Goal: Information Seeking & Learning: Learn about a topic

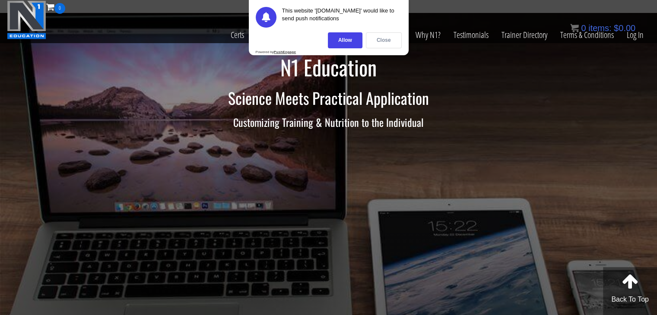
click at [381, 40] on div "Close" at bounding box center [384, 40] width 36 height 16
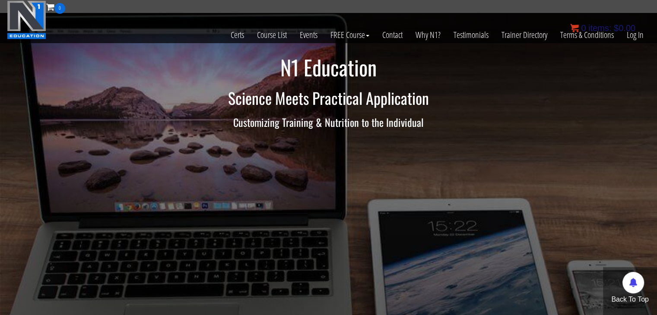
click at [634, 32] on bdi "$ 0.00" at bounding box center [625, 28] width 22 height 10
click at [632, 37] on link "Log In" at bounding box center [635, 35] width 30 height 42
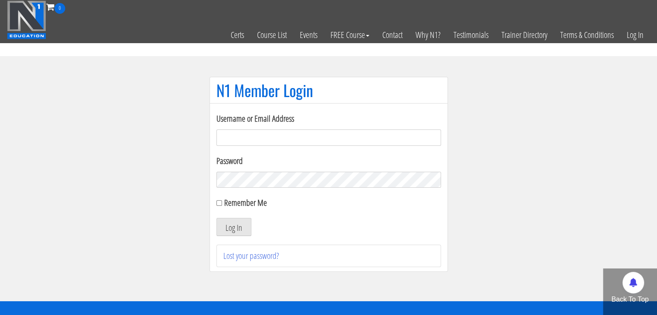
type input "[EMAIL_ADDRESS][DOMAIN_NAME]"
click at [219, 203] on input "Remember Me" at bounding box center [219, 203] width 6 height 6
checkbox input "true"
click at [229, 223] on button "Log In" at bounding box center [233, 227] width 35 height 18
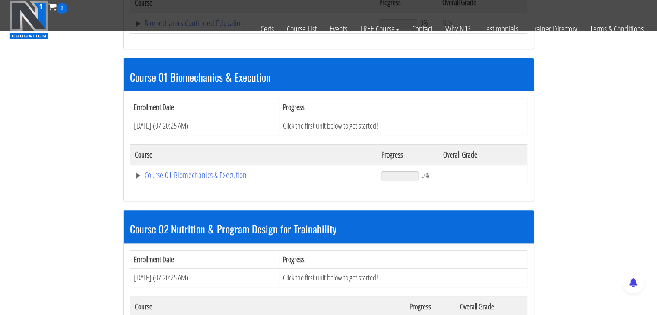
scroll to position [222, 0]
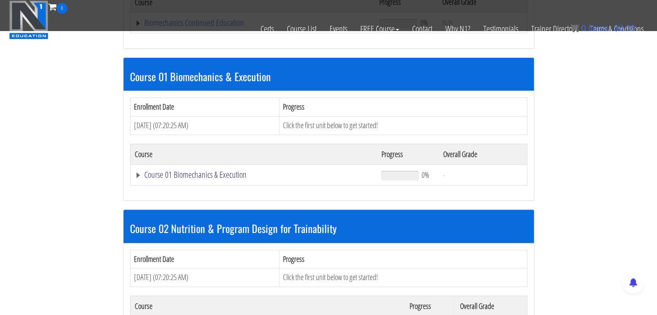
click at [138, 172] on link "Course 01 Biomechanics & Execution" at bounding box center [254, 175] width 238 height 9
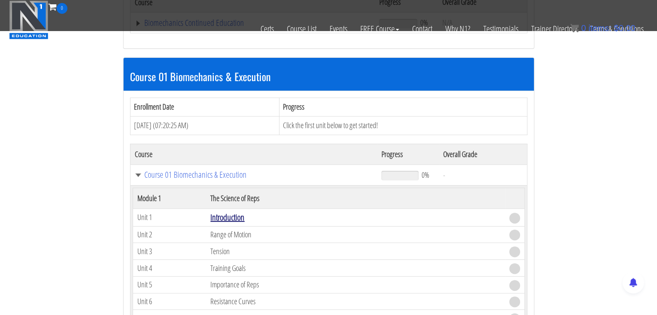
click at [238, 216] on link "Introduction" at bounding box center [227, 218] width 34 height 12
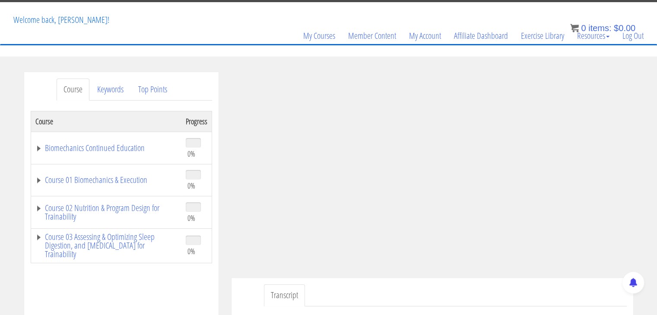
scroll to position [39, 0]
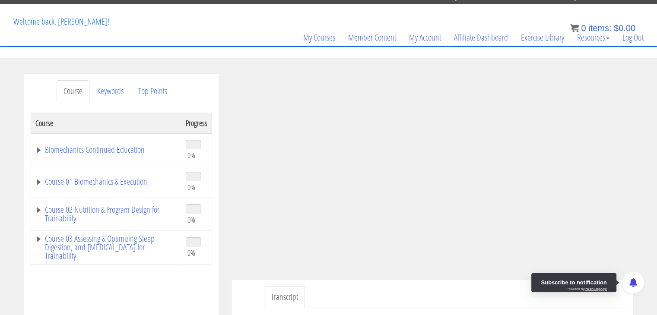
click at [623, 272] on div at bounding box center [634, 283] width 22 height 22
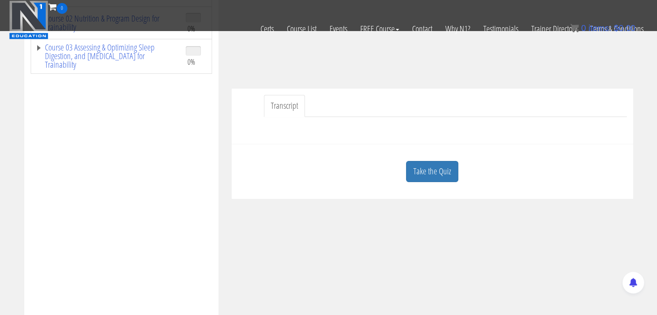
scroll to position [184, 0]
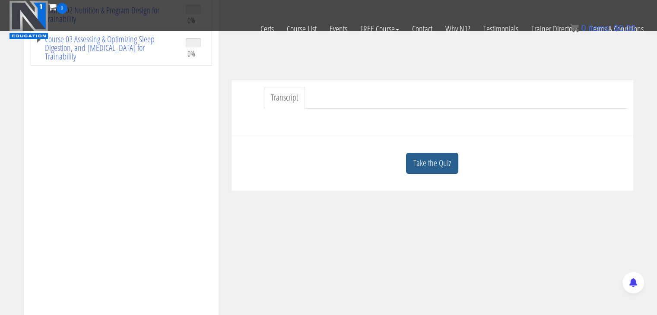
click at [420, 153] on link "Take the Quiz" at bounding box center [432, 163] width 52 height 21
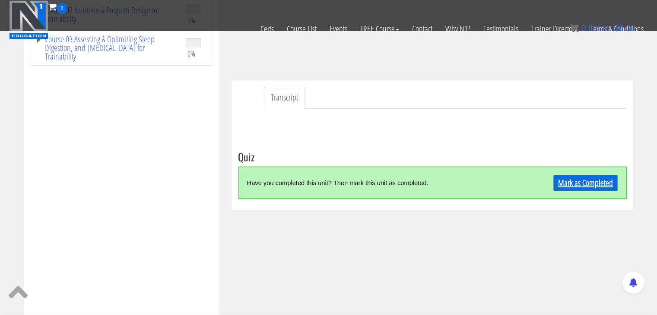
click at [594, 181] on link "Mark as Completed" at bounding box center [585, 183] width 64 height 16
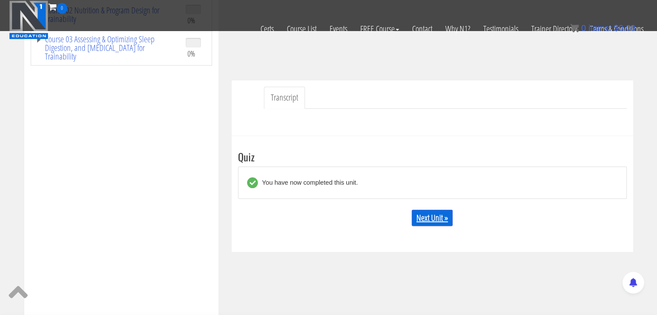
click at [436, 213] on link "Next Unit »" at bounding box center [432, 218] width 41 height 16
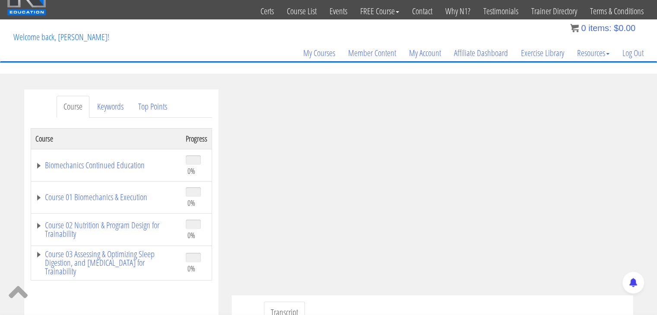
scroll to position [23, 0]
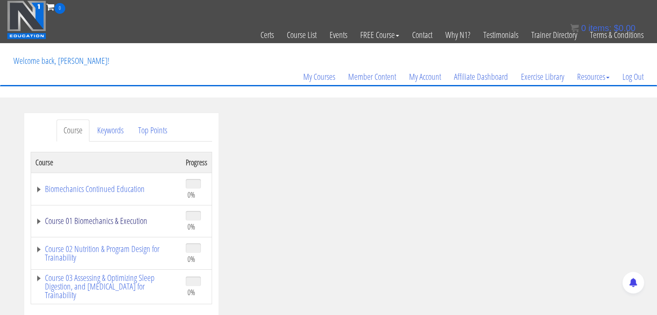
click at [39, 222] on link "Course 01 Biomechanics & Execution" at bounding box center [106, 221] width 142 height 9
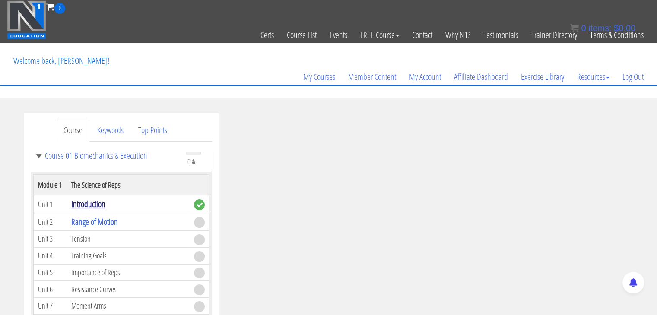
click at [95, 204] on link "Introduction" at bounding box center [88, 204] width 34 height 12
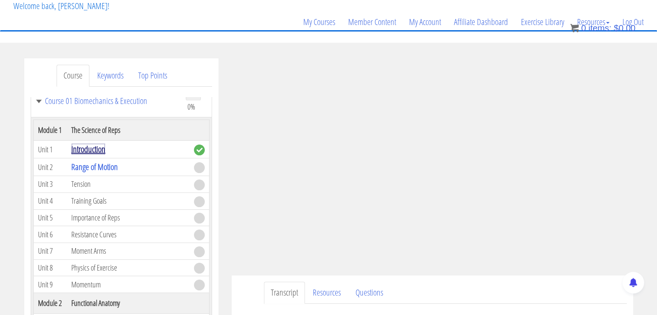
scroll to position [55, 0]
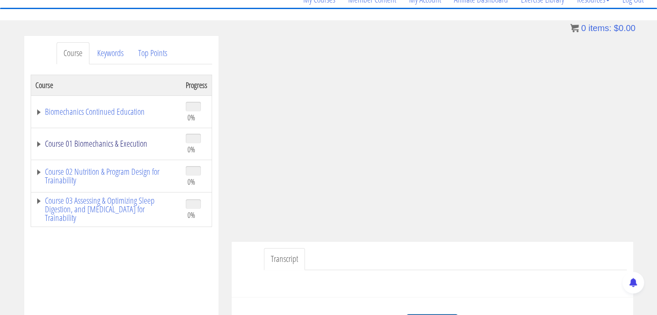
click at [36, 144] on link "Course 01 Biomechanics & Execution" at bounding box center [106, 144] width 142 height 9
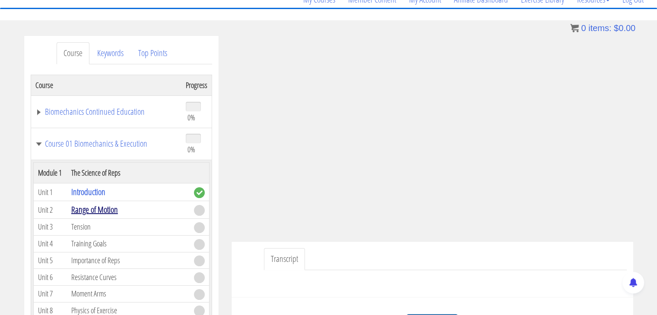
click at [80, 210] on link "Range of Motion" at bounding box center [94, 210] width 47 height 12
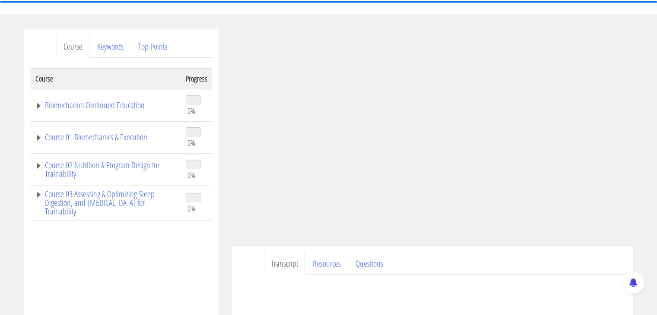
scroll to position [90, 0]
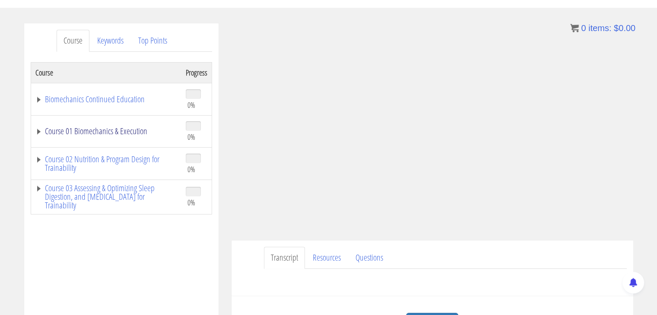
click at [37, 132] on link "Course 01 Biomechanics & Execution" at bounding box center [106, 131] width 142 height 9
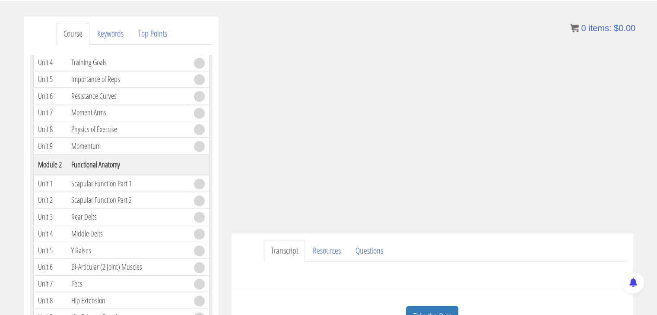
scroll to position [164, 0]
drag, startPoint x: 71, startPoint y: 160, endPoint x: 133, endPoint y: 163, distance: 62.3
click at [133, 163] on th "Functional Anatomy" at bounding box center [128, 163] width 123 height 21
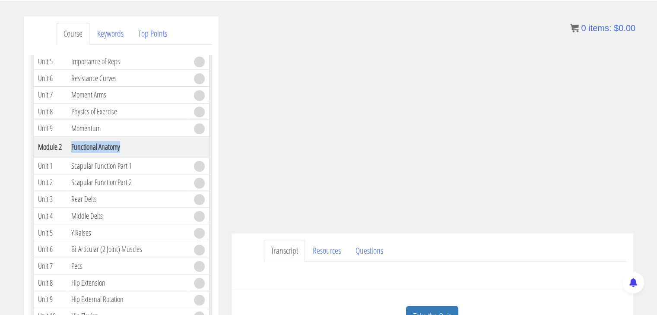
scroll to position [182, 0]
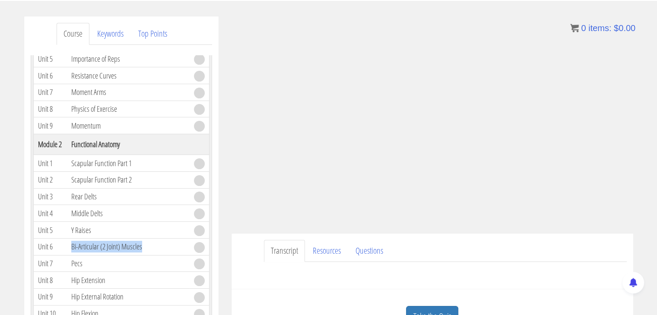
drag, startPoint x: 69, startPoint y: 244, endPoint x: 149, endPoint y: 241, distance: 80.8
click at [149, 241] on td "Bi-Articular (2 Joint) Muscles" at bounding box center [128, 246] width 123 height 17
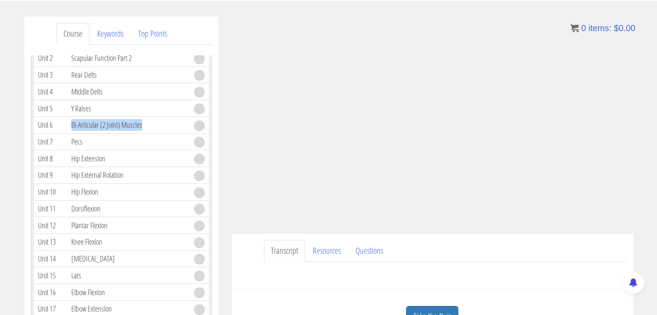
scroll to position [305, 0]
click at [91, 254] on td "[MEDICAL_DATA]" at bounding box center [128, 258] width 123 height 17
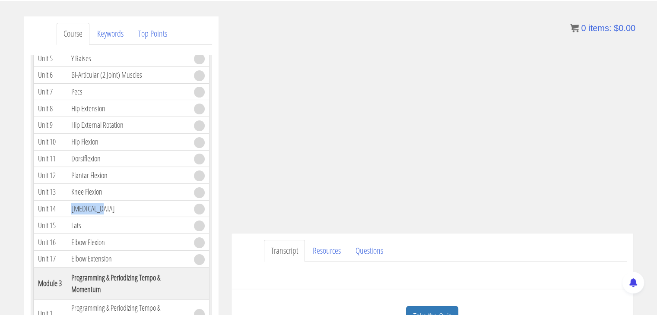
scroll to position [363, 0]
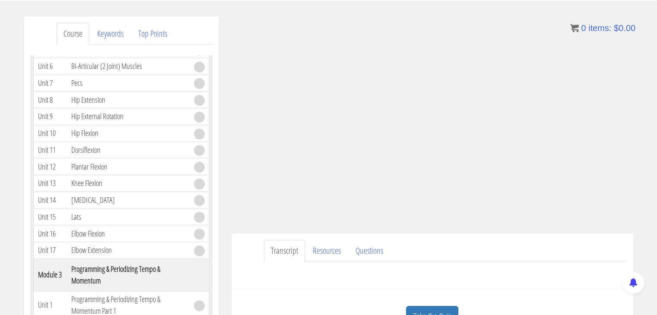
click at [82, 227] on td "Elbow Flexion" at bounding box center [128, 234] width 123 height 17
click at [80, 242] on td "Elbow Extension" at bounding box center [128, 250] width 123 height 17
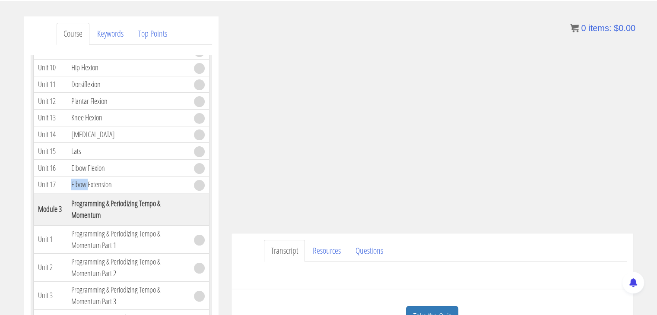
scroll to position [429, 0]
drag, startPoint x: 98, startPoint y: 212, endPoint x: 69, endPoint y: 203, distance: 30.9
click at [69, 203] on th "Programming & Periodizing Tempo & Momentum" at bounding box center [128, 208] width 123 height 32
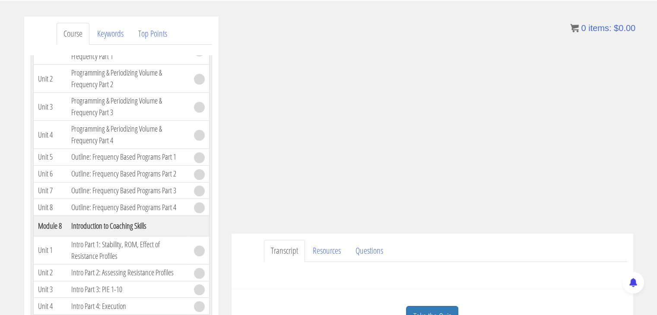
scroll to position [993, 0]
click at [125, 149] on td "Outline: Frequency Based Programs Part 1" at bounding box center [128, 156] width 123 height 17
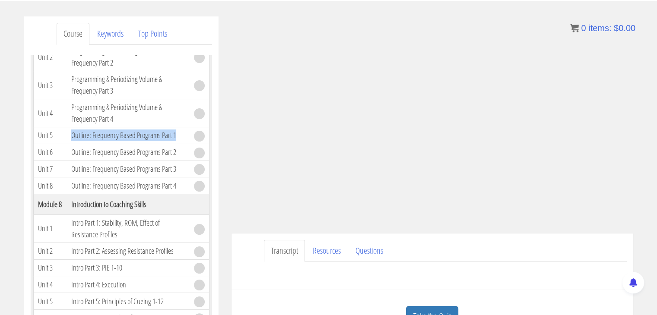
scroll to position [1015, 0]
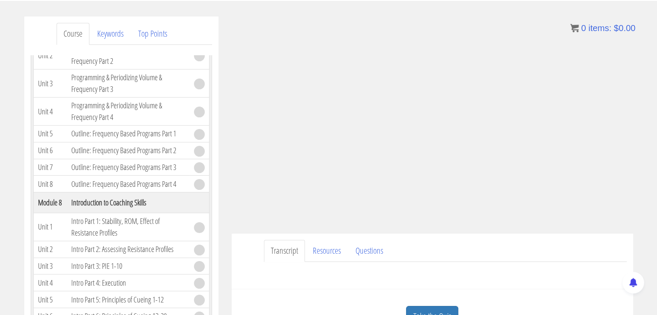
click at [194, 146] on span at bounding box center [199, 151] width 11 height 11
drag, startPoint x: 109, startPoint y: 195, endPoint x: 159, endPoint y: 198, distance: 50.2
click at [159, 198] on th "Introduction to Coaching Skills" at bounding box center [128, 202] width 123 height 21
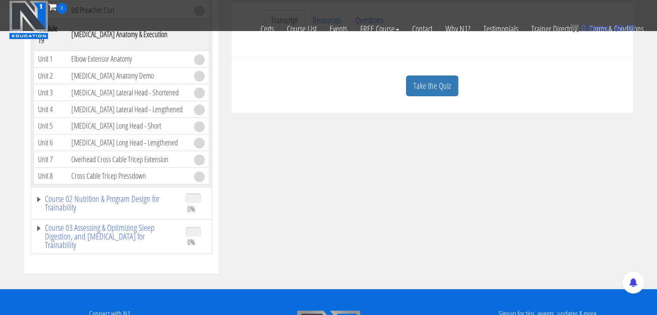
scroll to position [273, 0]
click at [36, 195] on link "Course 02 Nutrition & Program Design for Trainability" at bounding box center [106, 203] width 142 height 17
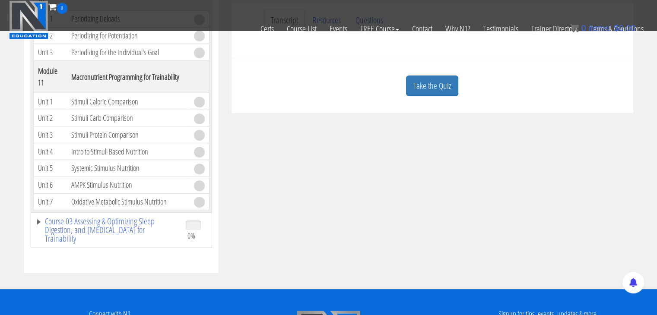
scroll to position [306, 0]
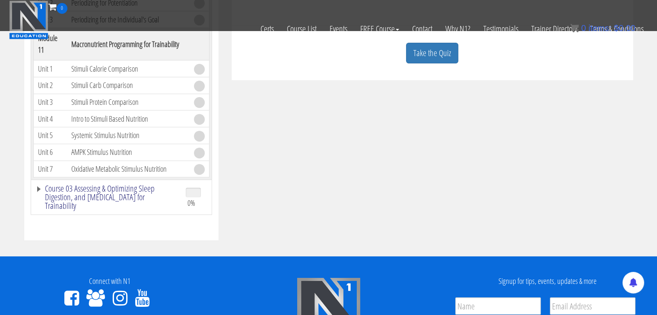
click at [40, 184] on link "Course 03 Assessing & Optimizing Sleep Digestion, and [MEDICAL_DATA] for Traina…" at bounding box center [106, 197] width 142 height 26
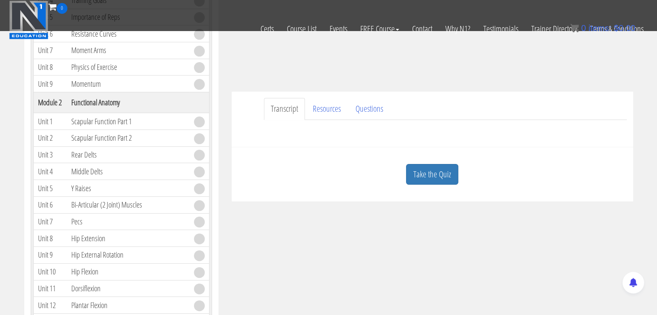
scroll to position [185, 0]
click at [434, 172] on link "Take the Quiz" at bounding box center [432, 174] width 52 height 21
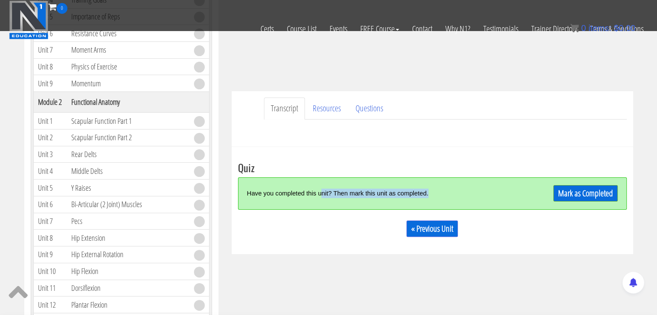
drag, startPoint x: 322, startPoint y: 192, endPoint x: 428, endPoint y: 201, distance: 106.2
click at [428, 201] on div "Have you completed this unit? Then mark this unit as completed." at bounding box center [383, 193] width 273 height 19
click at [581, 192] on link "Mark as Completed" at bounding box center [585, 193] width 64 height 16
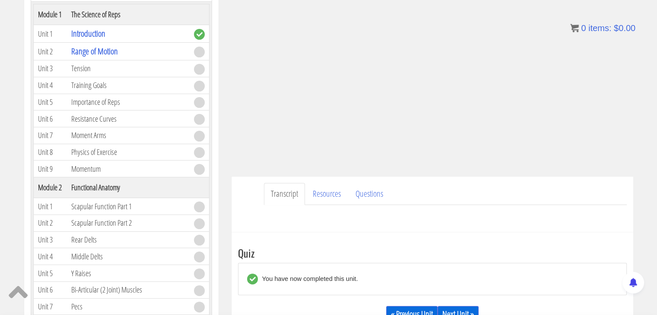
scroll to position [155, 0]
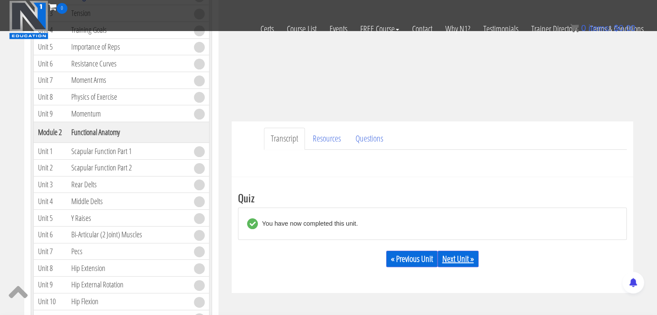
click at [456, 260] on link "Next Unit »" at bounding box center [458, 259] width 41 height 16
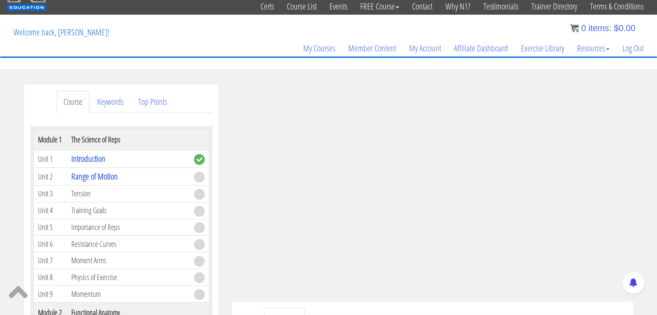
scroll to position [28, 0]
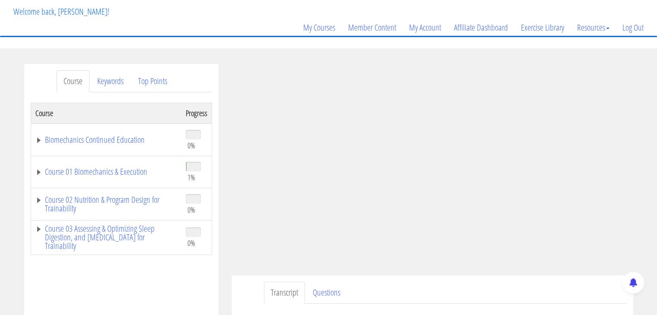
scroll to position [50, 0]
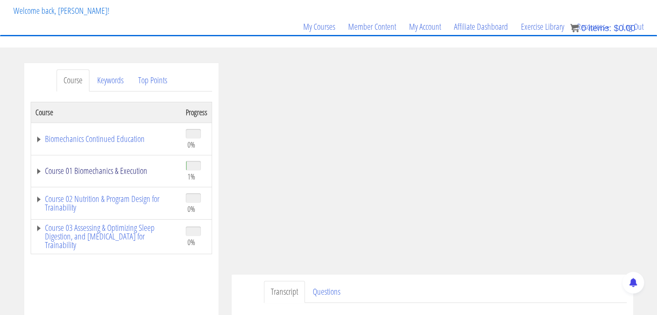
click at [39, 172] on link "Course 01 Biomechanics & Execution" at bounding box center [106, 171] width 142 height 9
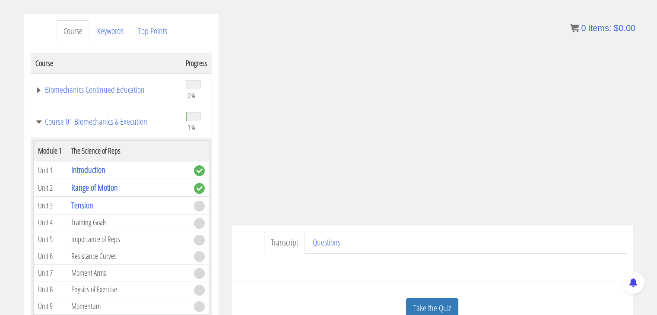
scroll to position [98, 0]
click at [89, 206] on link "Tension" at bounding box center [82, 206] width 22 height 12
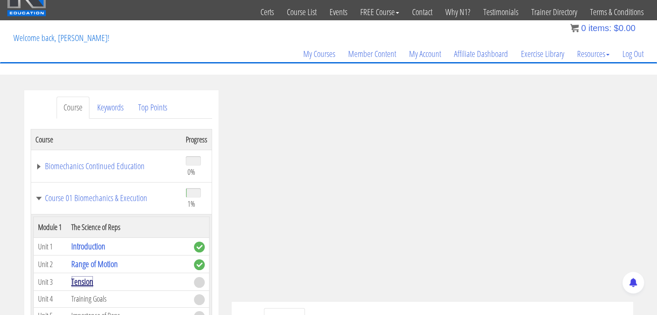
scroll to position [21, 0]
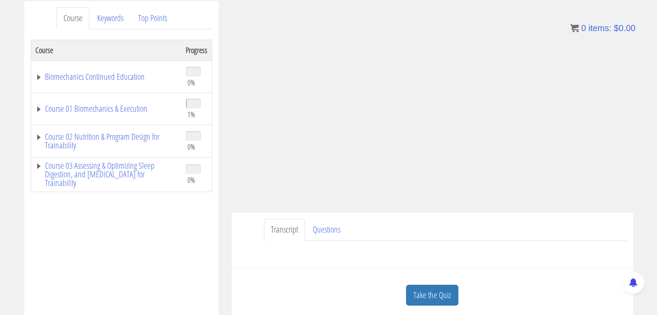
scroll to position [114, 0]
